Goal: Use online tool/utility: Utilize a website feature to perform a specific function

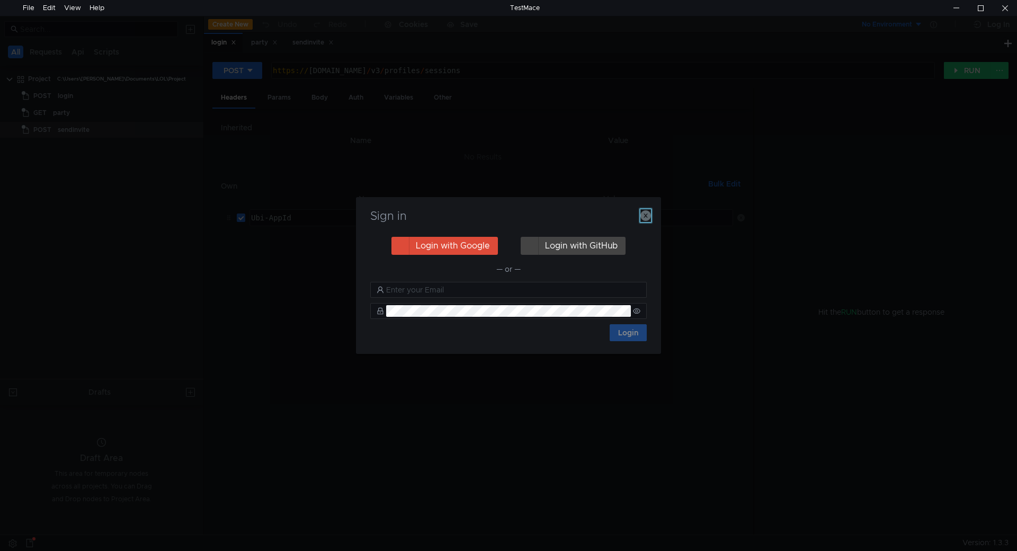
click at [646, 220] on icon "button" at bounding box center [645, 215] width 11 height 11
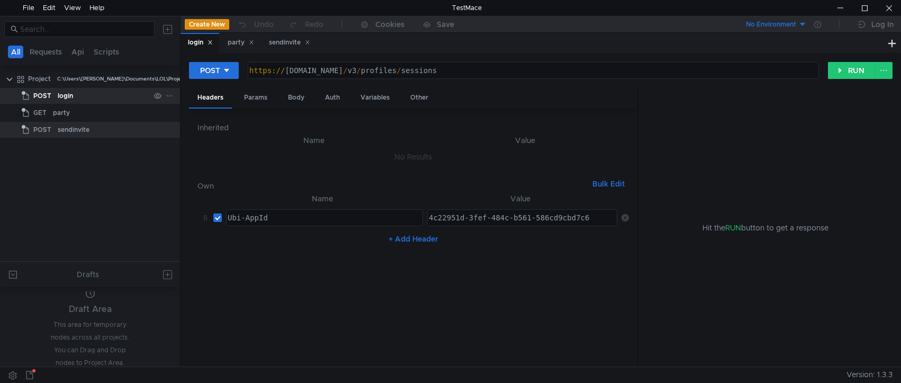
click at [67, 97] on div "login" at bounding box center [65, 96] width 15 height 16
click at [52, 95] on div "POST" at bounding box center [38, 96] width 33 height 16
type textarea "[URL][DOMAIN_NAME]"
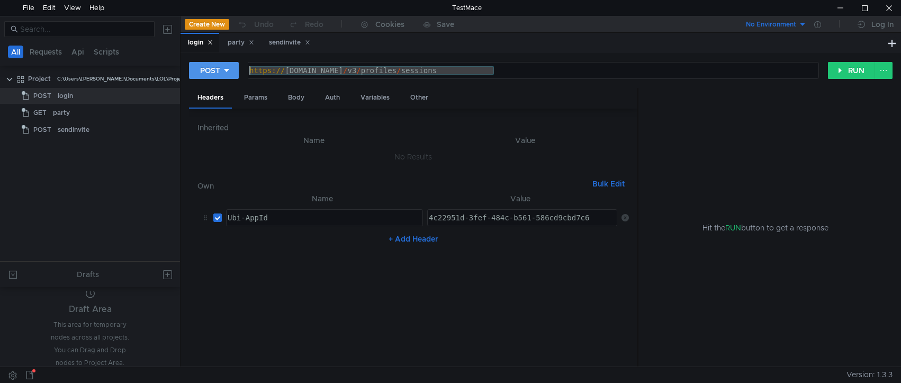
drag, startPoint x: 513, startPoint y: 72, endPoint x: 231, endPoint y: 72, distance: 281.8
click at [231, 72] on div "POST [URL][DOMAIN_NAME] https:// [DOMAIN_NAME] / v3 / profiles / sessions ההההה…" at bounding box center [508, 70] width 639 height 18
click at [242, 47] on div "party" at bounding box center [241, 42] width 26 height 11
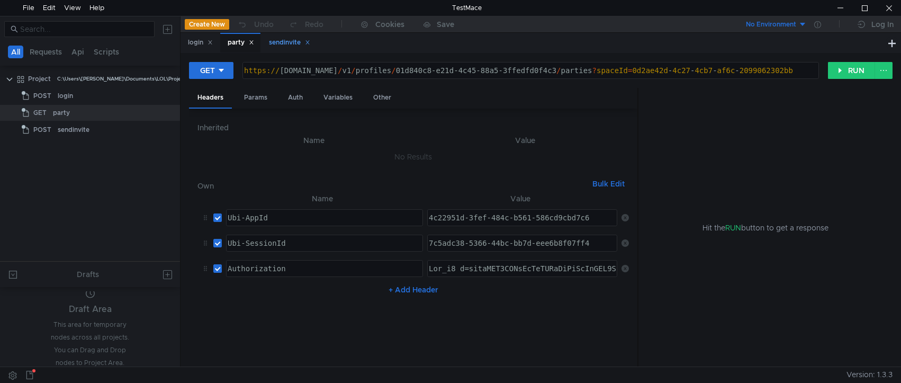
click at [289, 43] on div "sendinvite" at bounding box center [289, 42] width 41 height 11
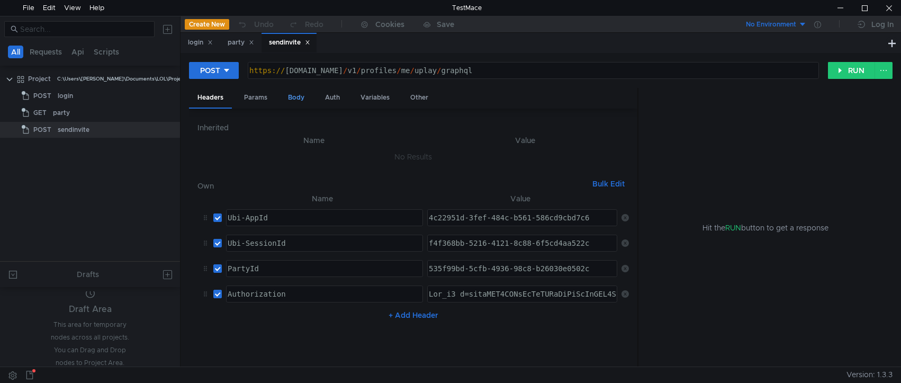
click at [303, 97] on div "Body" at bounding box center [296, 98] width 33 height 20
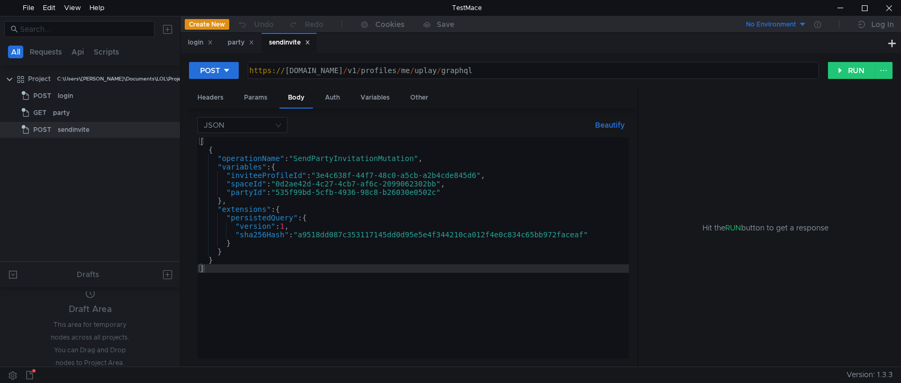
type textarea ""inviteeProfileId":"3e4c638f-44f7-48c0-a5cb-a2b4cde845d6","
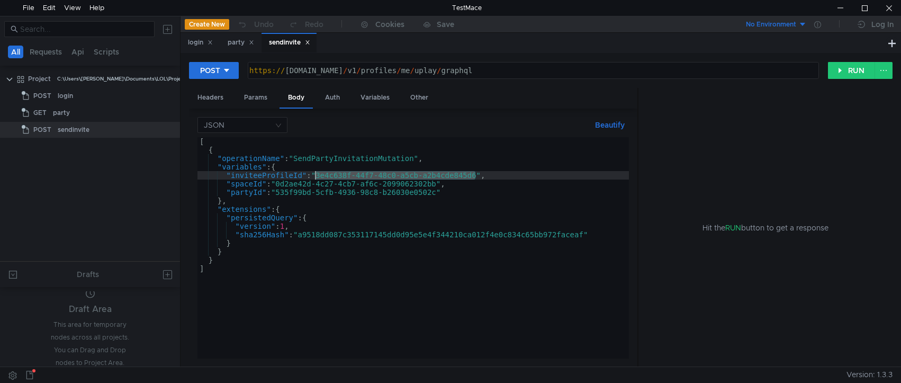
drag, startPoint x: 477, startPoint y: 176, endPoint x: 317, endPoint y: 180, distance: 160.0
click at [317, 180] on div "[ { "operationName" : "SendPartyInvitationMutation" , "variables" : { "inviteeP…" at bounding box center [414, 256] width 432 height 238
click at [341, 178] on div "[ { "operationName" : "SendPartyInvitationMutation" , "variables" : { "inviteeP…" at bounding box center [414, 247] width 432 height 221
click at [55, 97] on app-tree-icon "POST" at bounding box center [40, 96] width 36 height 16
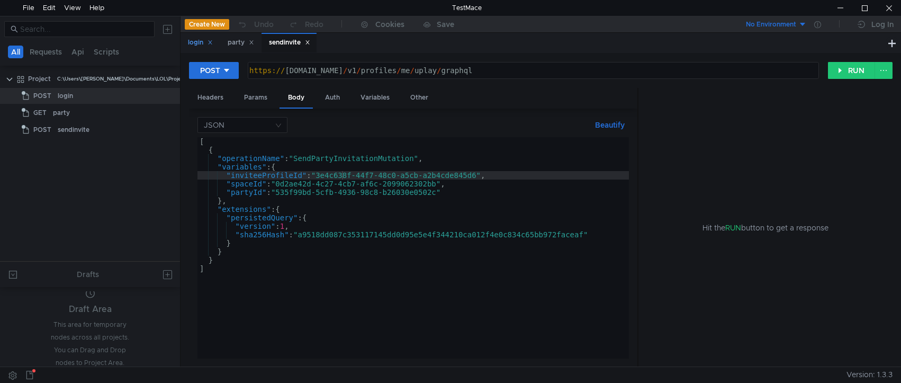
click at [188, 45] on div "login" at bounding box center [200, 42] width 25 height 11
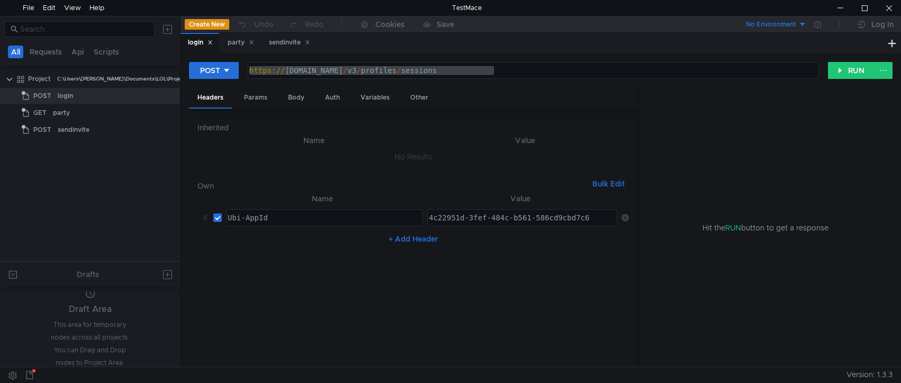
type textarea "4c22951d-3fef-484c-b561-586cd9cbd7c6"
click at [520, 217] on div "4c22951d-3fef-484c-b561-586cd9cbd7c6" at bounding box center [522, 225] width 191 height 25
click at [74, 107] on div "party" at bounding box center [101, 113] width 97 height 16
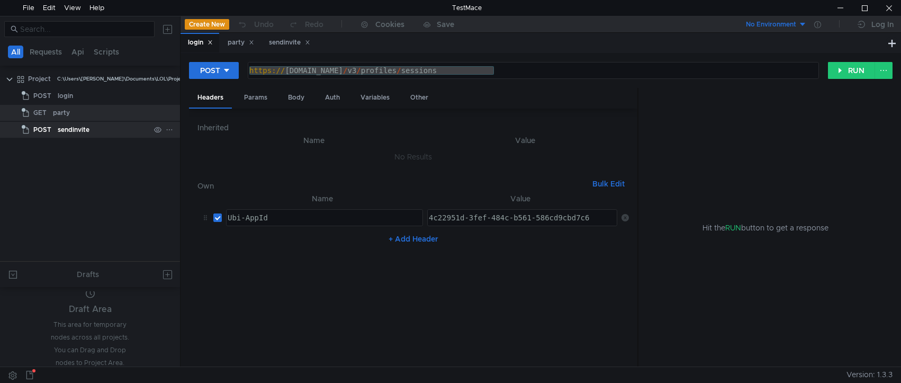
click at [90, 126] on div "sendinvite" at bounding box center [104, 130] width 92 height 16
click at [81, 93] on div "login" at bounding box center [104, 96] width 92 height 16
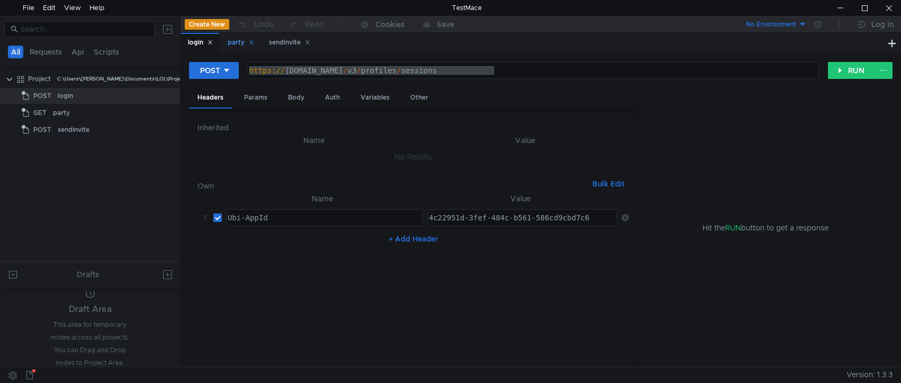
click at [228, 44] on div "party" at bounding box center [240, 43] width 40 height 20
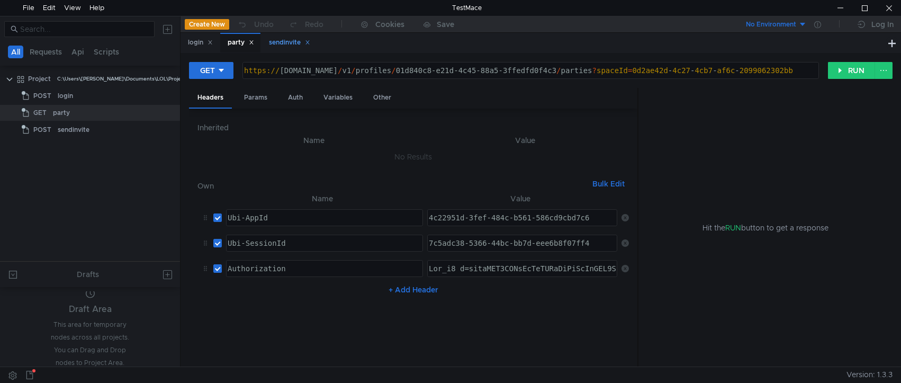
click at [289, 46] on div "sendinvite" at bounding box center [289, 42] width 41 height 11
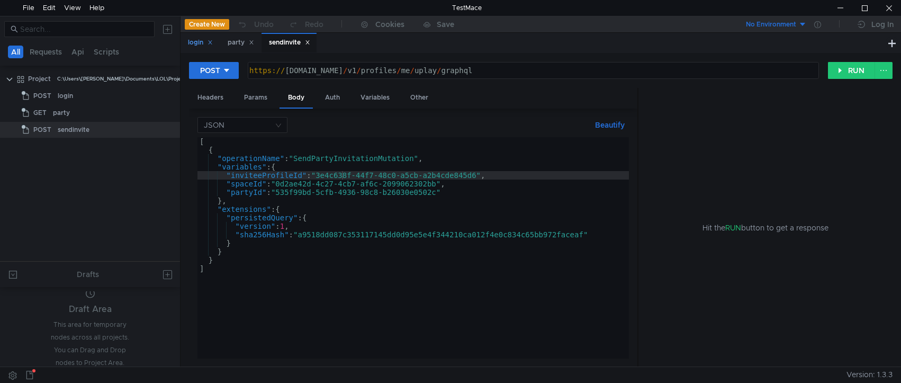
click at [198, 48] on div "login" at bounding box center [200, 42] width 25 height 11
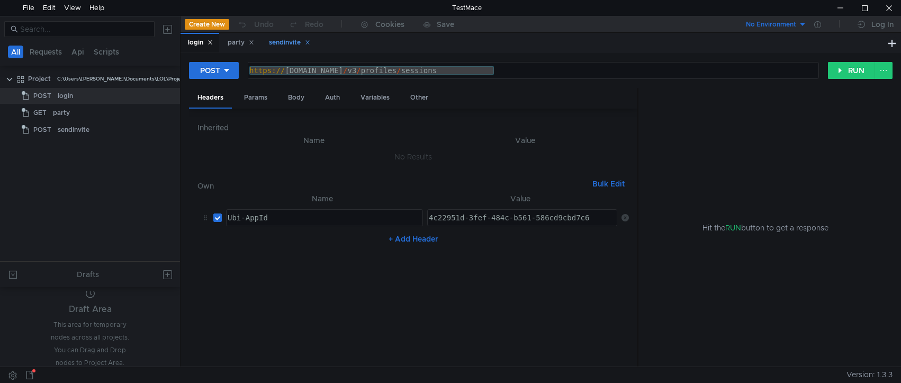
click at [274, 43] on div "sendinvite" at bounding box center [289, 42] width 41 height 11
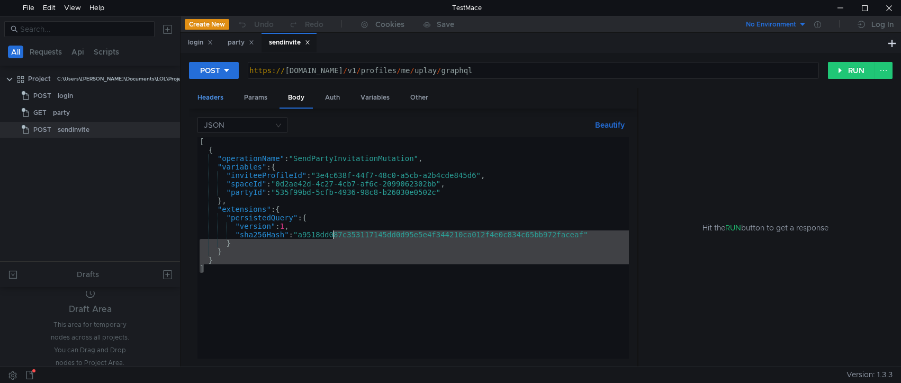
drag, startPoint x: 378, startPoint y: 269, endPoint x: 213, endPoint y: 89, distance: 243.7
click at [214, 90] on app-tabset "Headers Params Body Auth Variables Other JSON Beautify ] [ { "operationName" : …" at bounding box center [413, 228] width 449 height 280
type textarea "[ {"
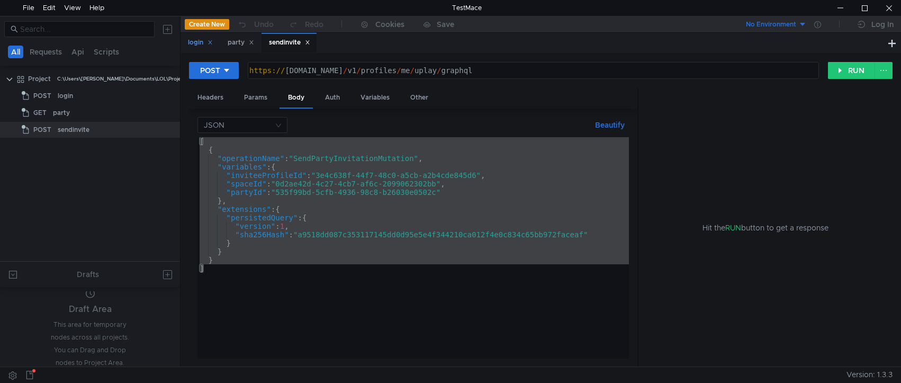
click at [199, 39] on div "login" at bounding box center [200, 42] width 25 height 11
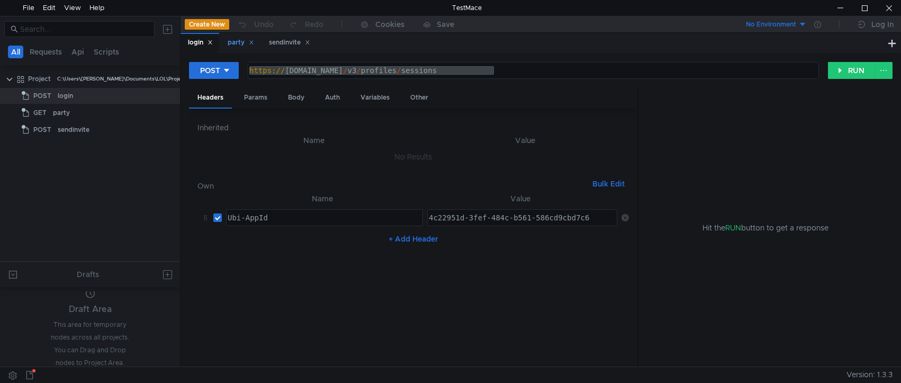
click at [241, 44] on div "party" at bounding box center [241, 42] width 26 height 11
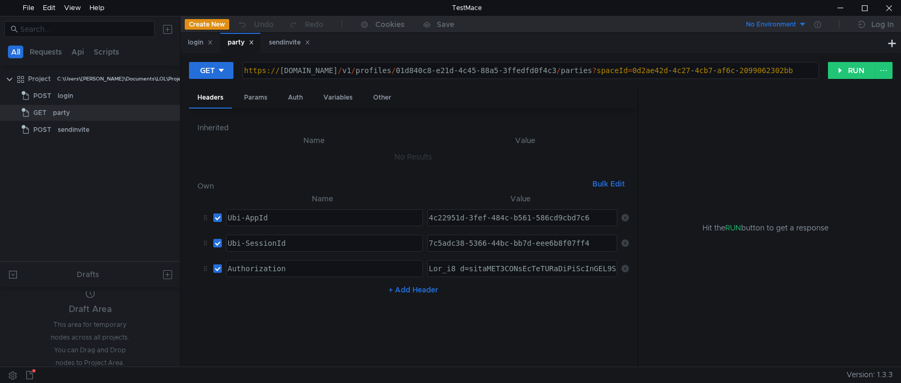
type textarea "4c22951d-3fef-484c-b561-586cd9cbd7c6"
drag, startPoint x: 590, startPoint y: 215, endPoint x: 307, endPoint y: 218, distance: 282.8
click at [317, 217] on tr "Ubi-AppId ההההההההההההההההההההההההההההההההההההההההההההההההההההההההההההההההההההה…" at bounding box center [414, 217] width 432 height 25
click at [282, 42] on div "sendinvite" at bounding box center [289, 42] width 41 height 11
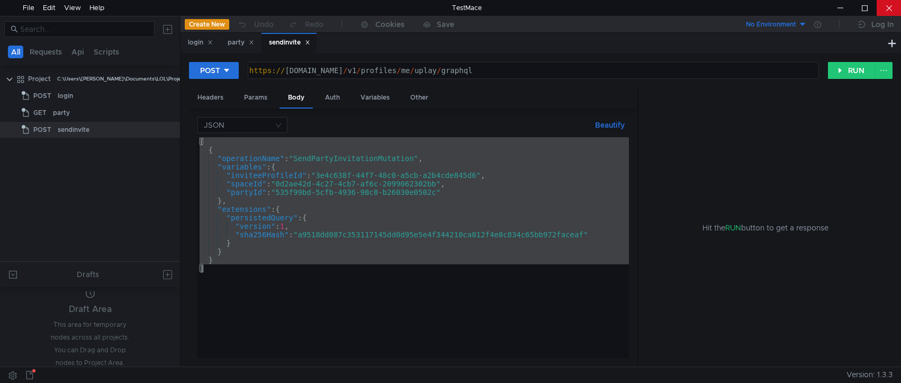
click at [883, 8] on div at bounding box center [889, 8] width 24 height 16
